Goal: Find specific page/section: Find specific page/section

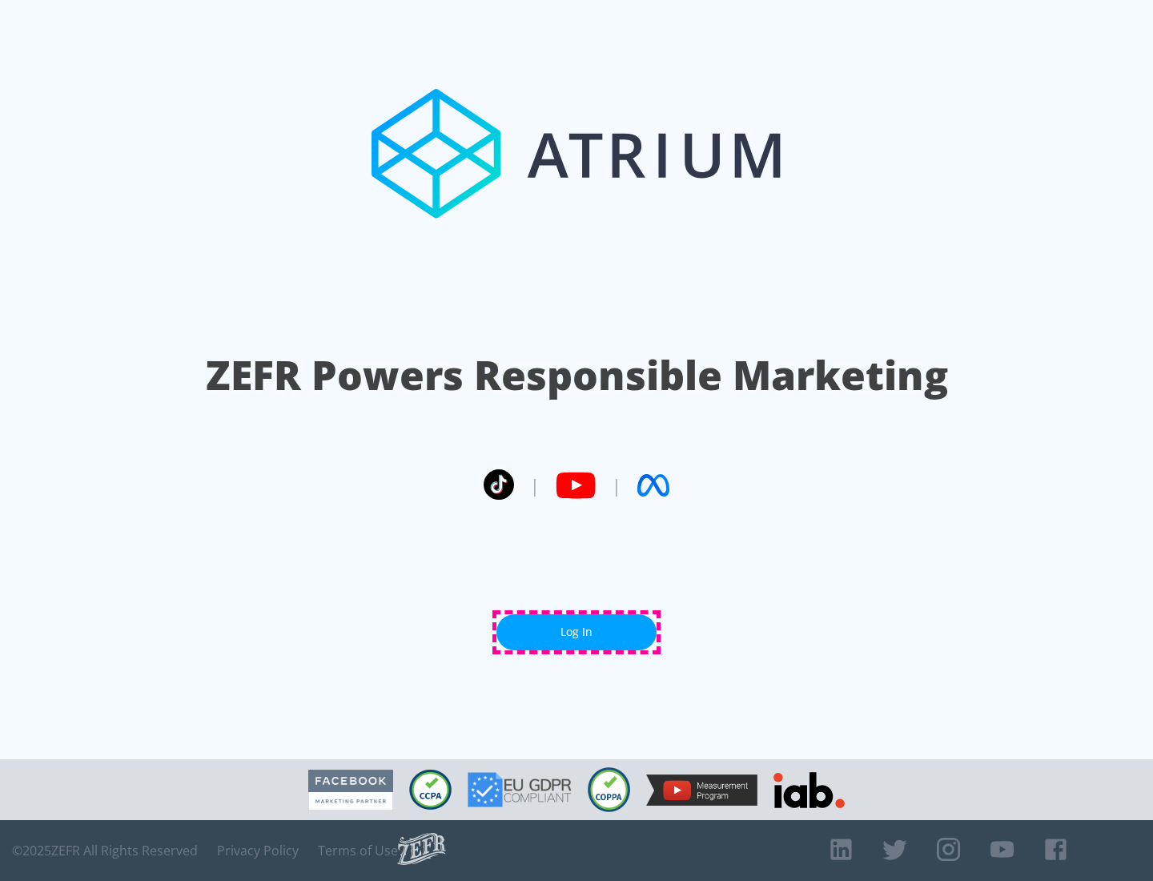
click at [577, 632] on link "Log In" at bounding box center [576, 632] width 160 height 36
